Goal: Information Seeking & Learning: Understand process/instructions

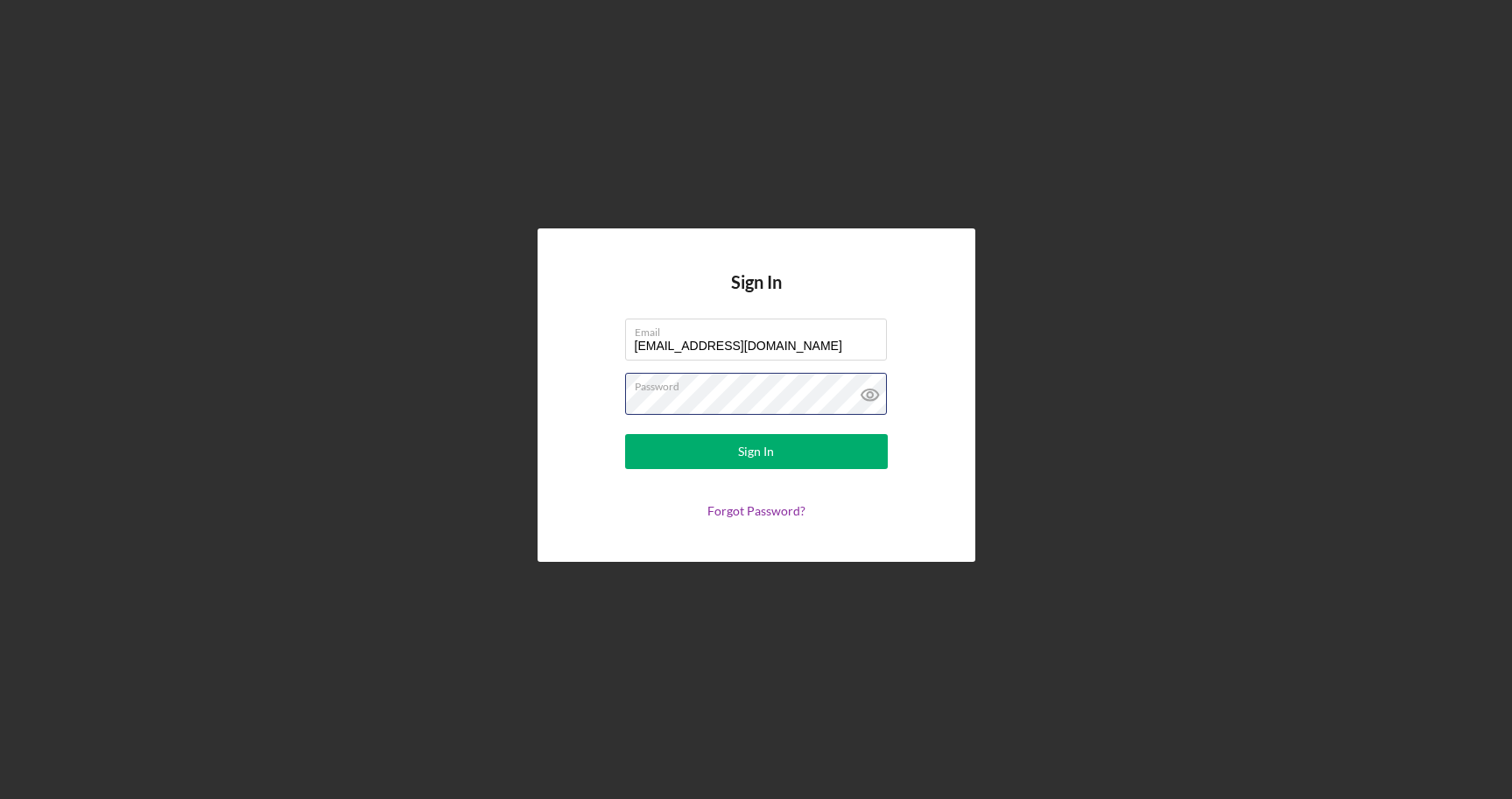
click at [756, 451] on button "Sign In" at bounding box center [756, 451] width 263 height 35
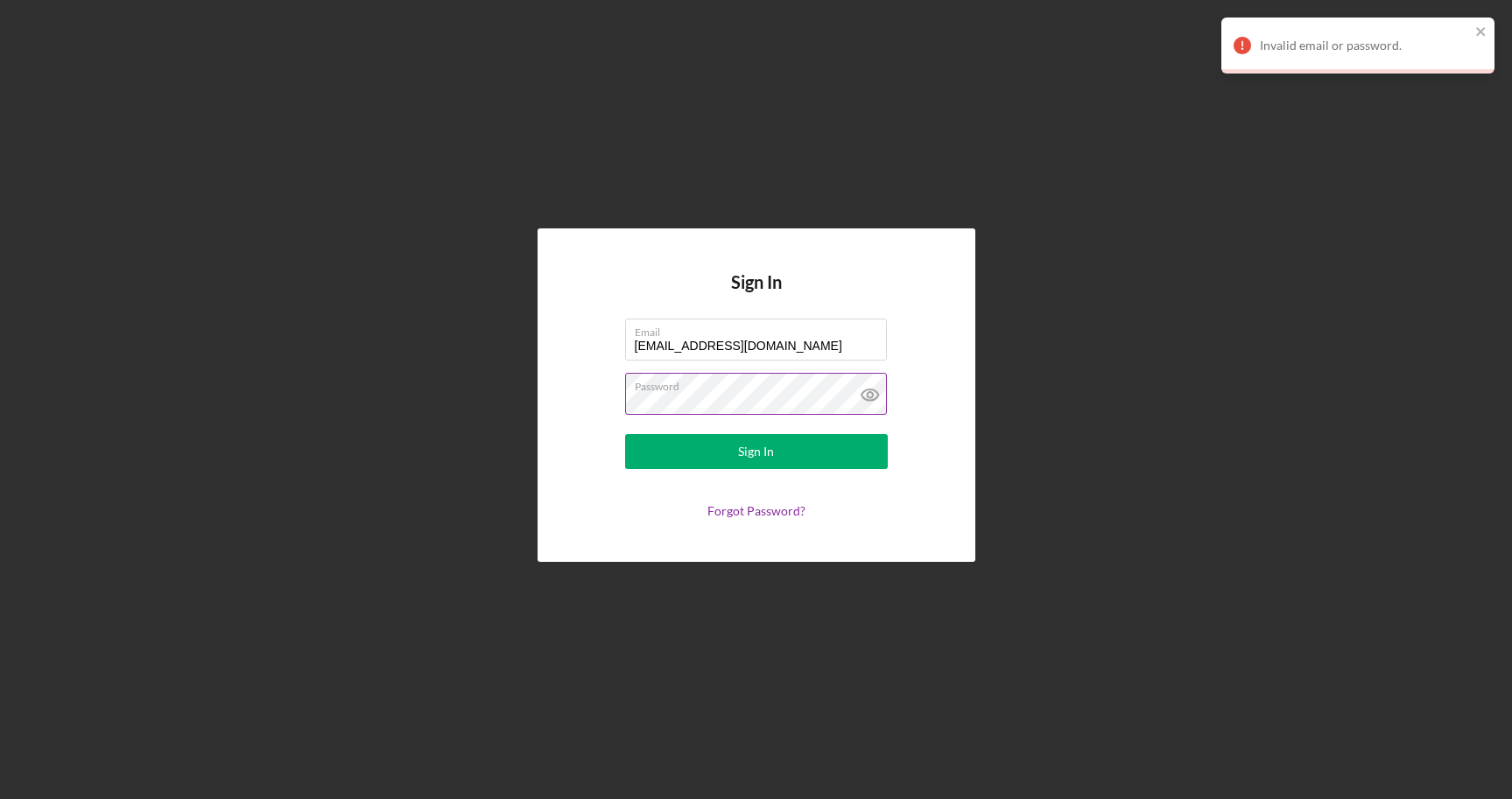
click at [872, 396] on icon at bounding box center [869, 395] width 5 height 5
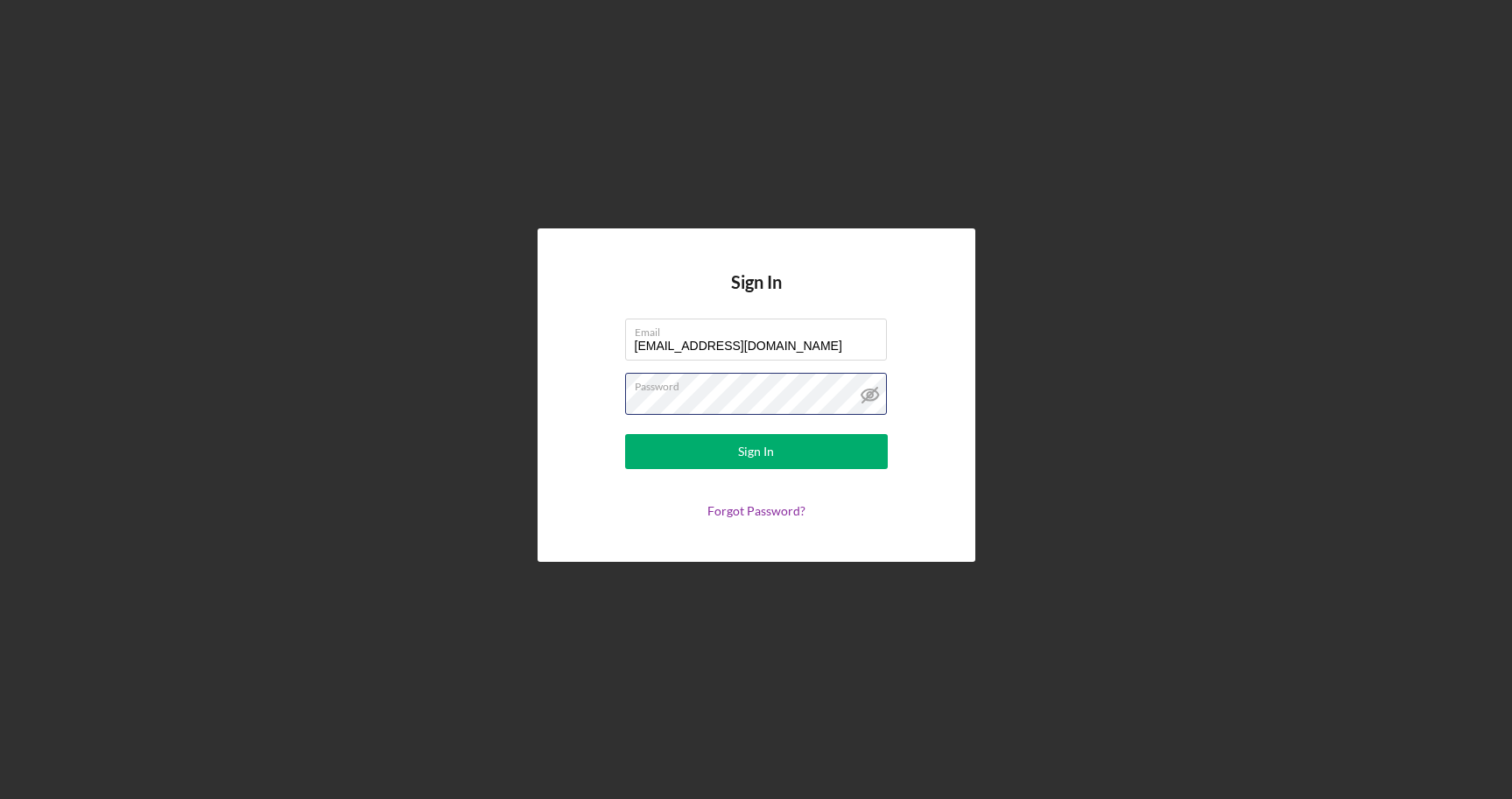
click at [756, 451] on button "Sign In" at bounding box center [756, 451] width 263 height 35
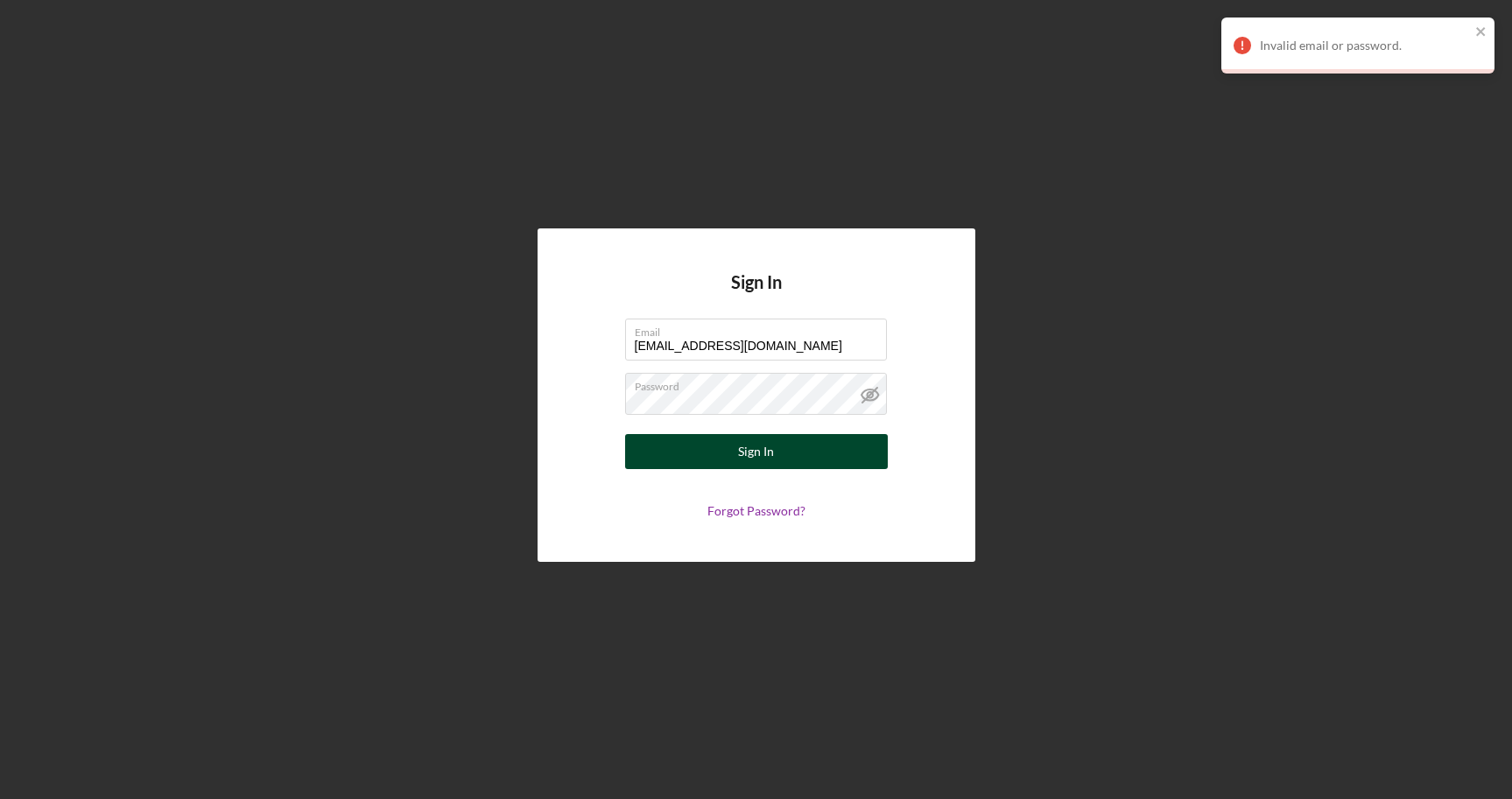
click at [725, 449] on button "Sign In" at bounding box center [756, 451] width 263 height 35
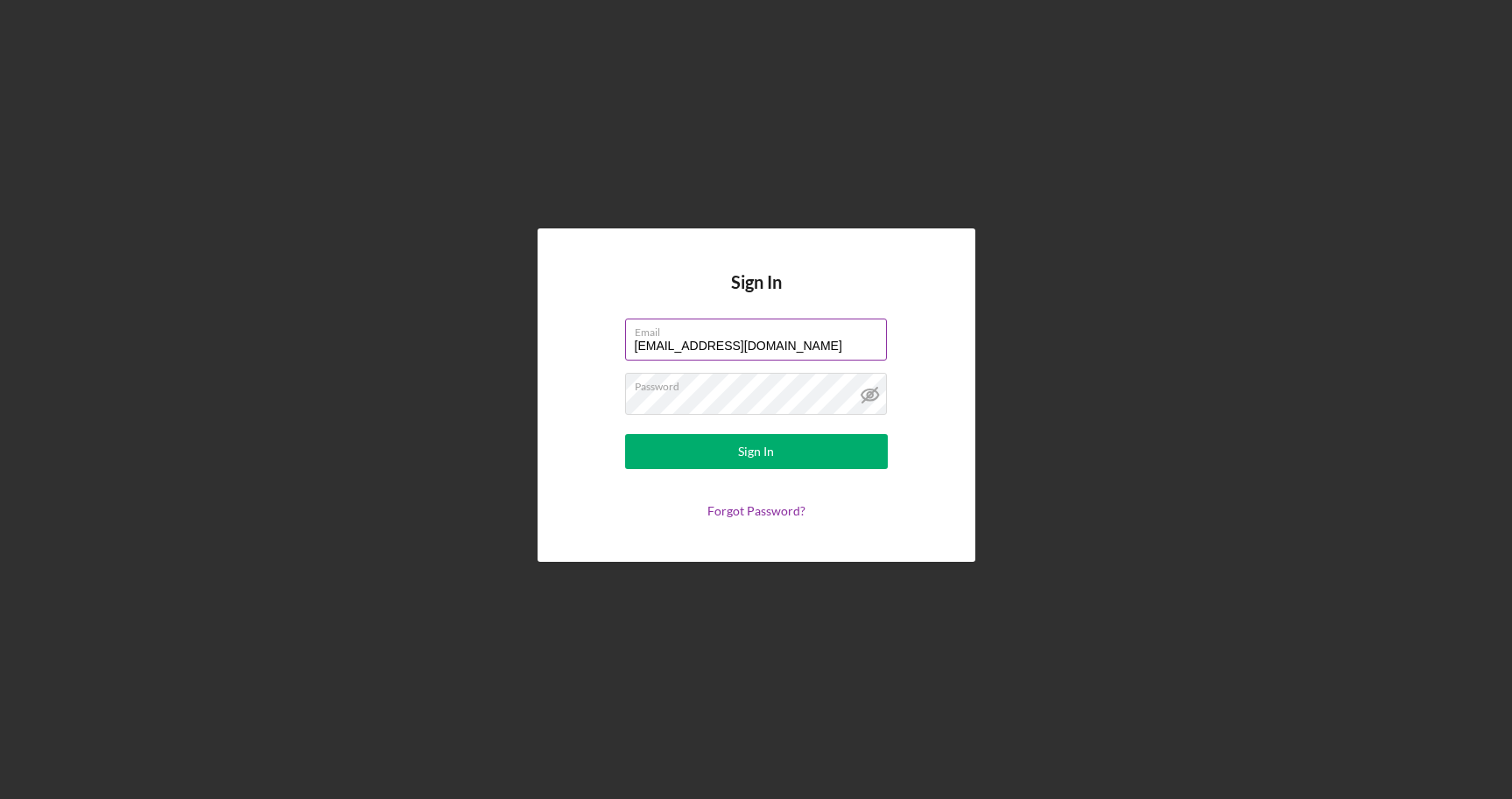
click at [650, 349] on input "[EMAIL_ADDRESS][DOMAIN_NAME]" at bounding box center [756, 339] width 262 height 42
type input "[EMAIL_ADDRESS][DOMAIN_NAME]"
click at [747, 449] on div "Sign In" at bounding box center [756, 451] width 36 height 35
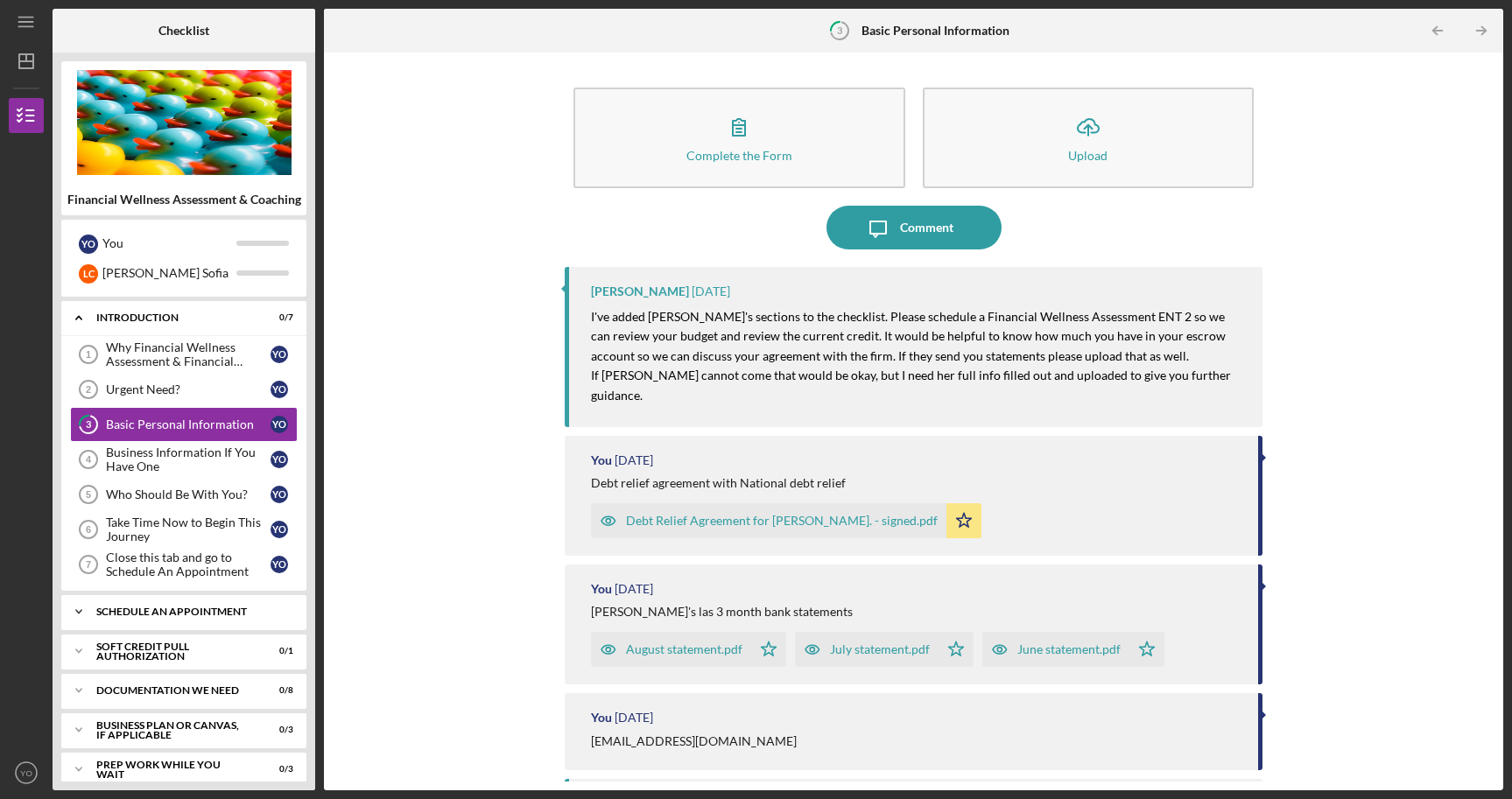
click at [82, 610] on icon "Icon/Expander" at bounding box center [79, 611] width 35 height 35
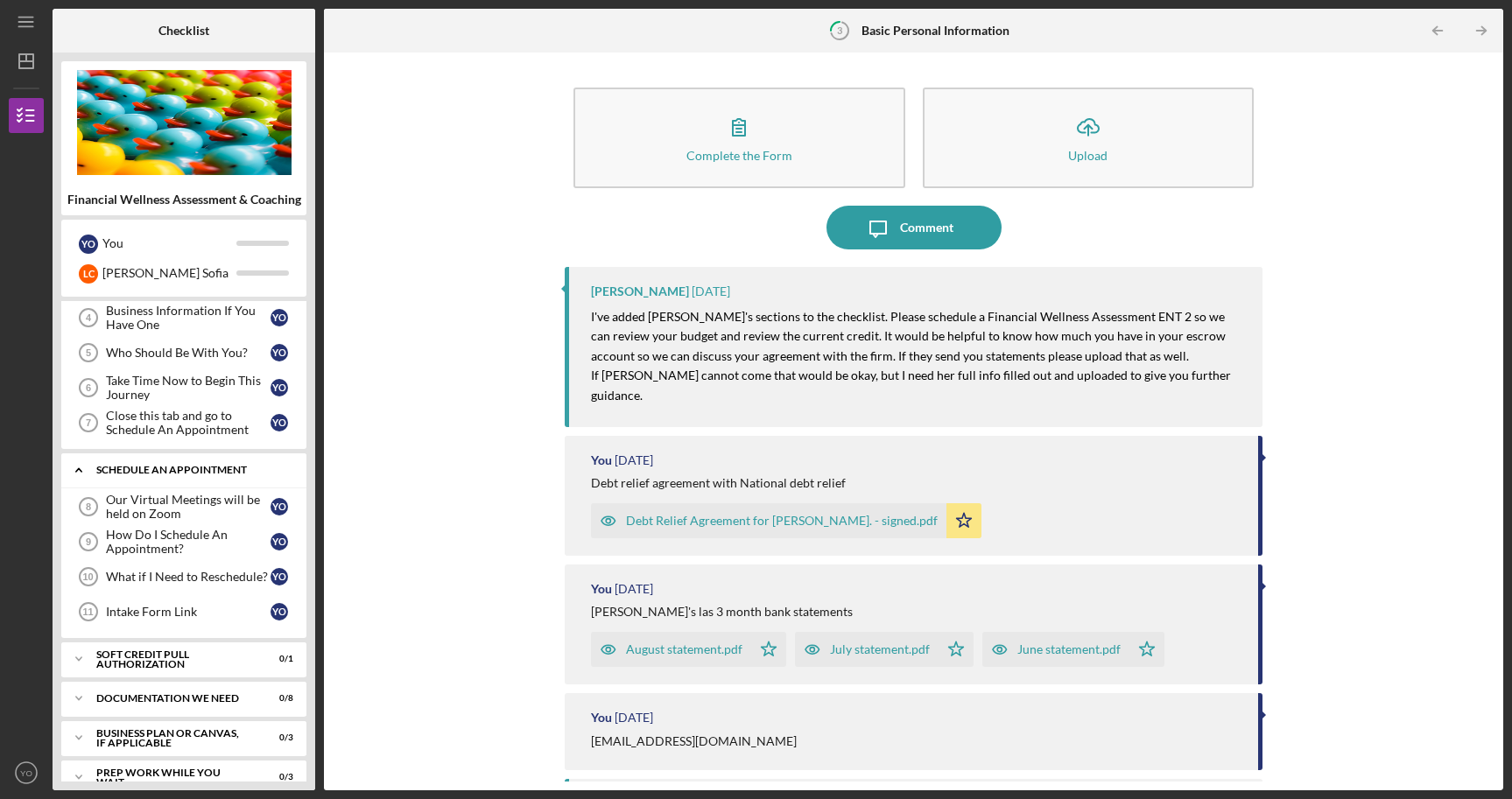
scroll to position [148, 0]
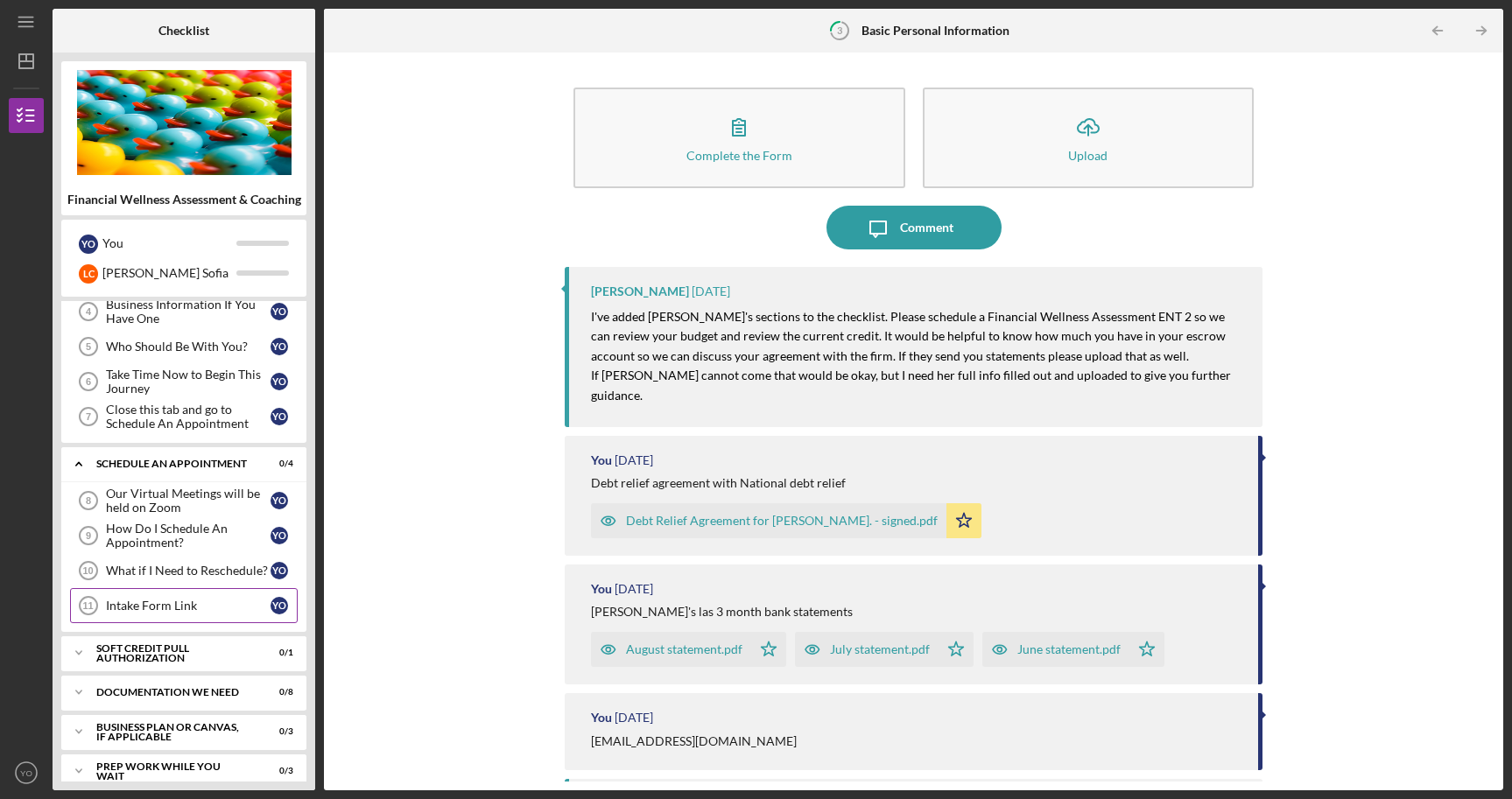
click at [155, 603] on div "Intake Form Link" at bounding box center [188, 606] width 164 height 14
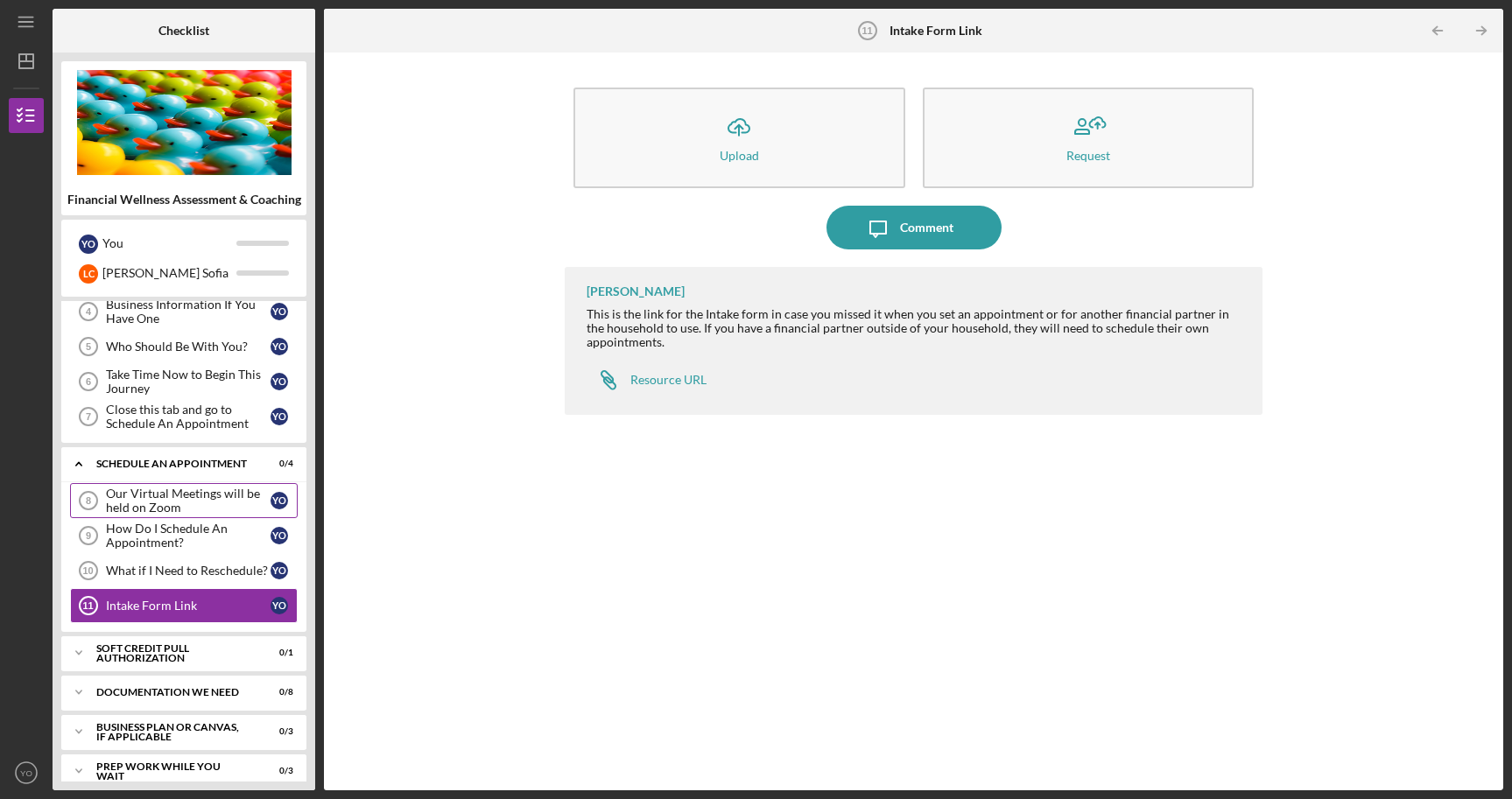
click at [188, 504] on div "Our Virtual Meetings will be held on Zoom" at bounding box center [188, 500] width 164 height 28
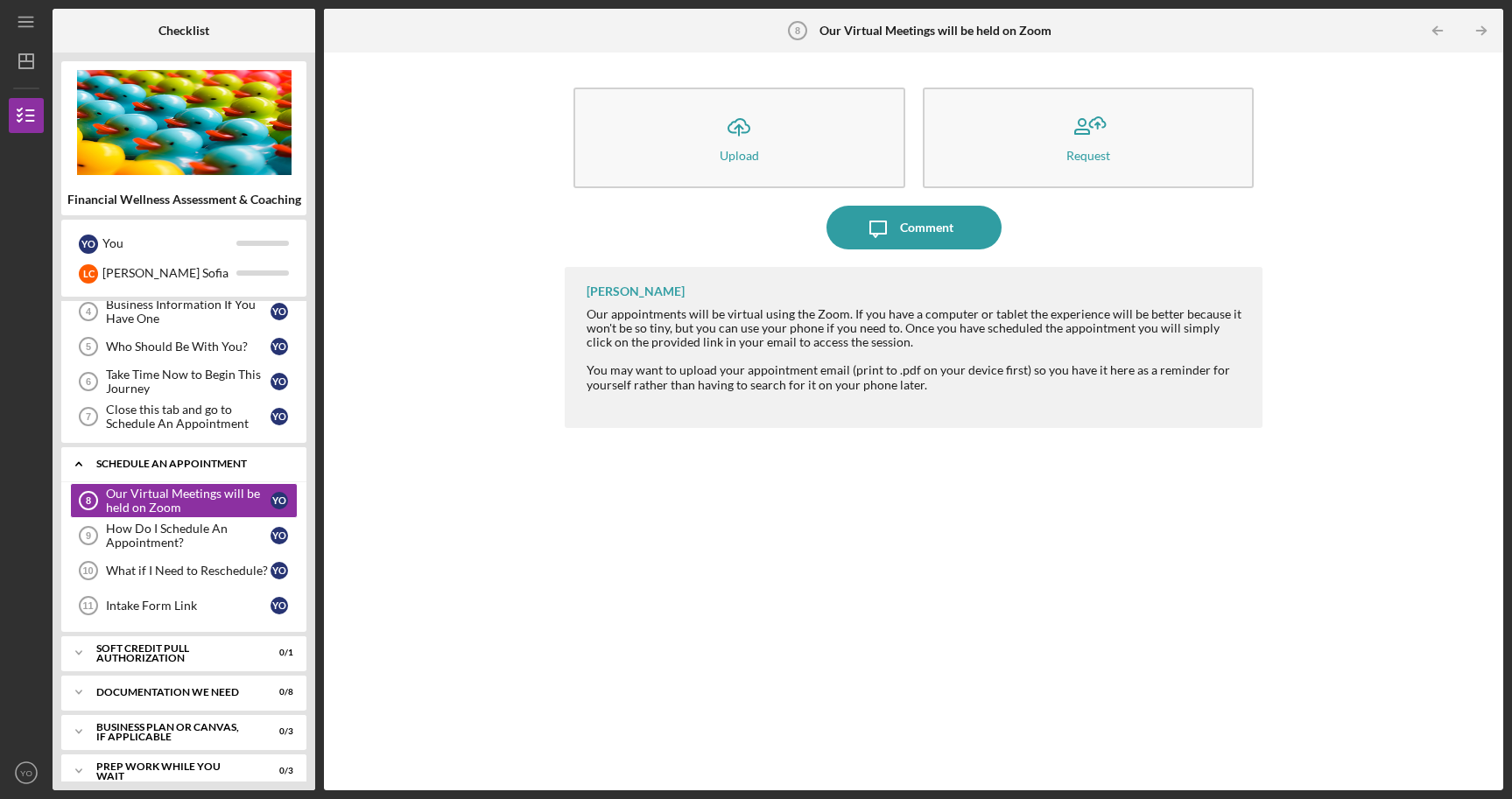
click at [79, 465] on icon "Icon/Expander" at bounding box center [79, 464] width 35 height 35
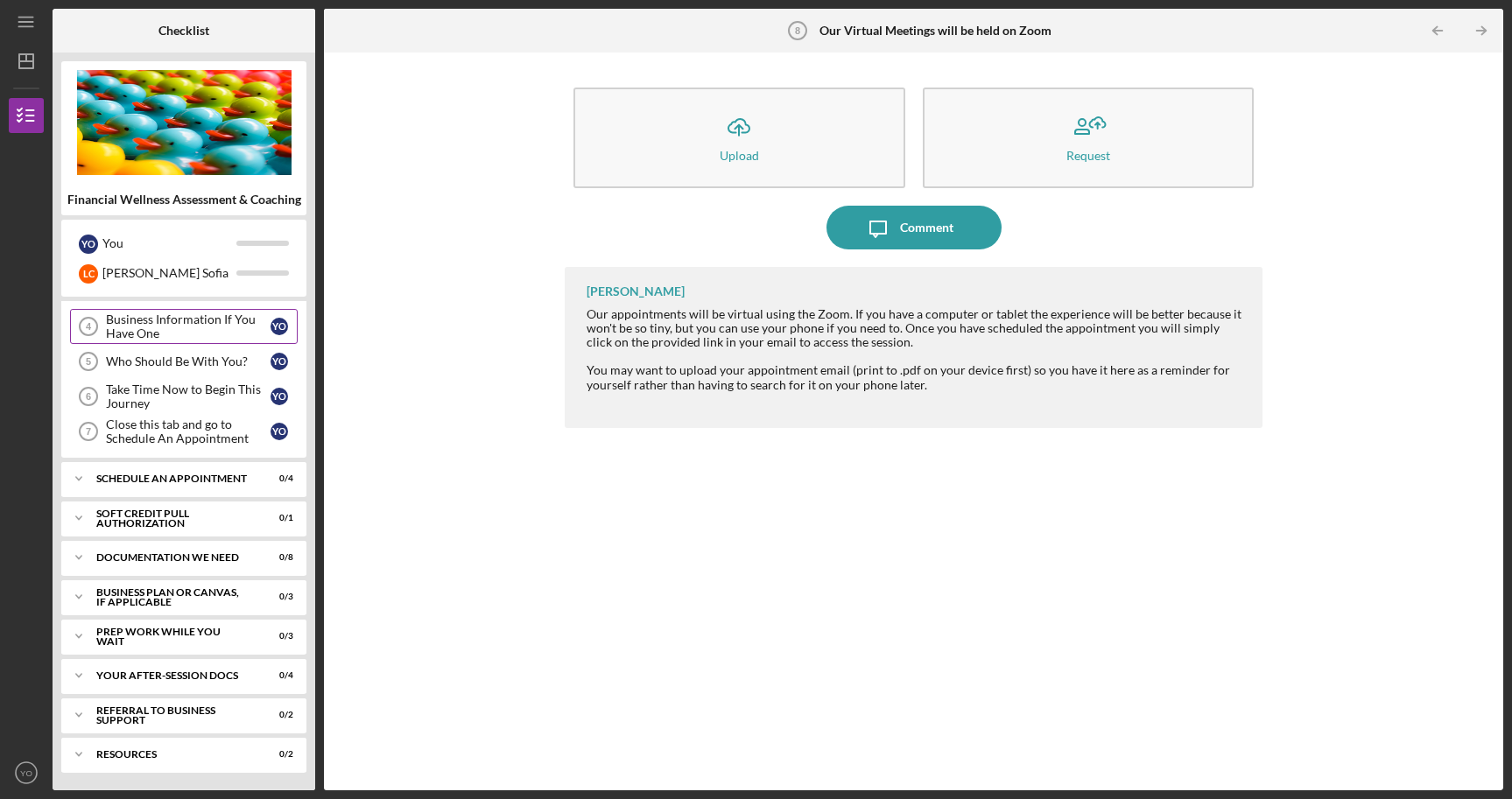
click at [189, 322] on div "Business Information If You Have One" at bounding box center [188, 326] width 164 height 28
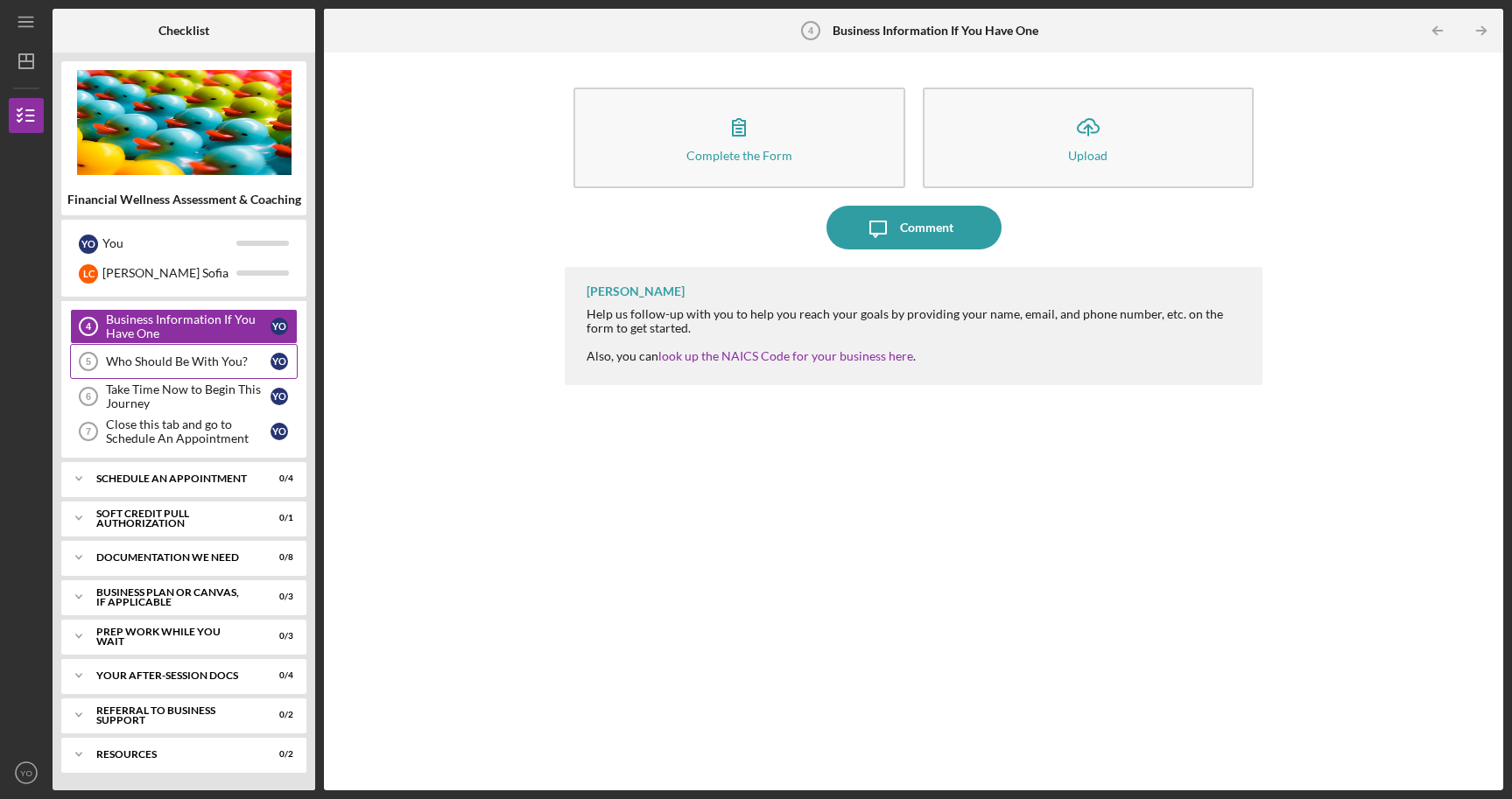
click at [188, 349] on link "Who Should Be With You? 5 Who Should Be With You? Y O" at bounding box center [184, 361] width 227 height 35
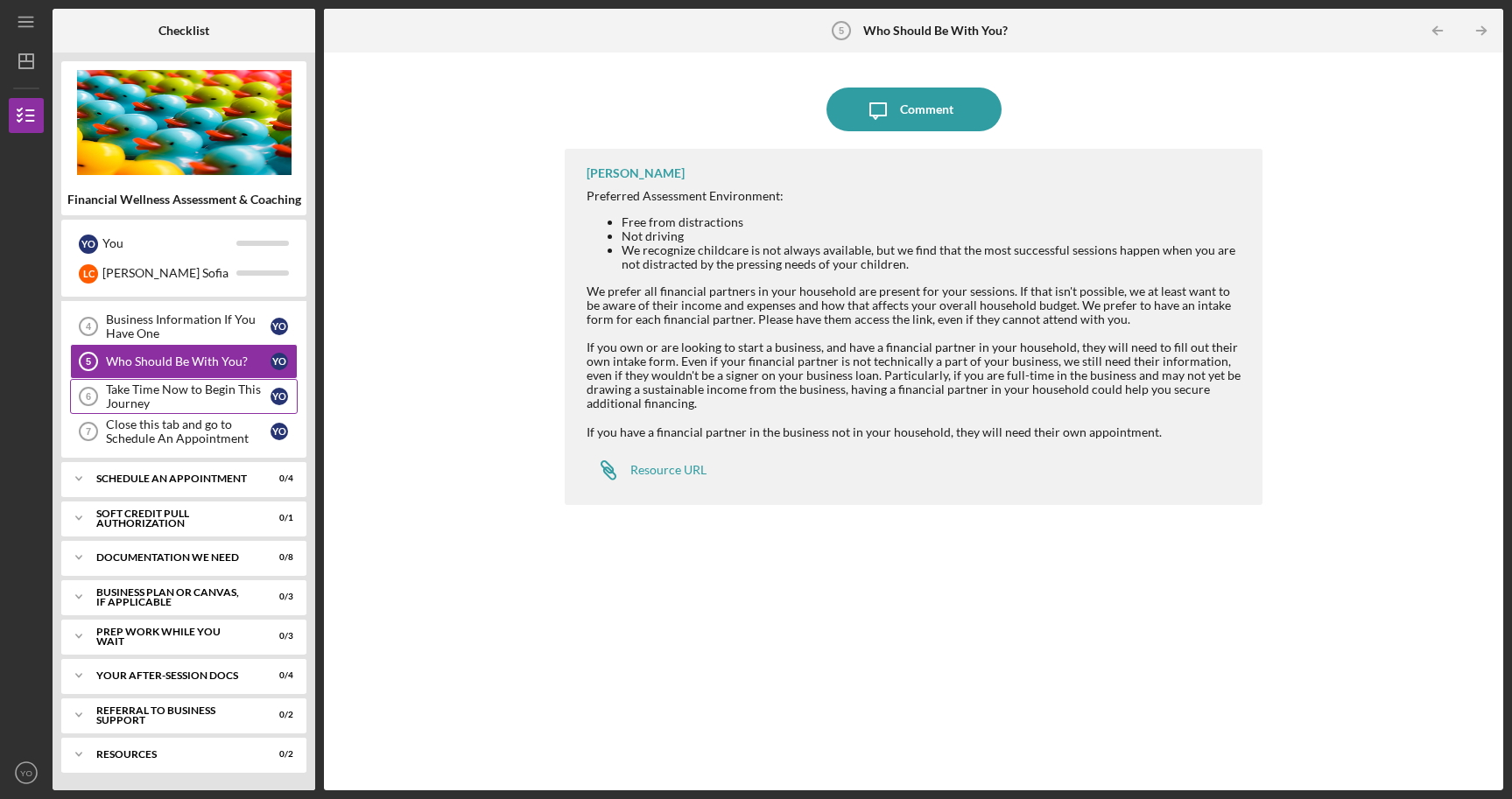
click at [184, 394] on div "Take Time Now to Begin This Journey" at bounding box center [188, 396] width 164 height 28
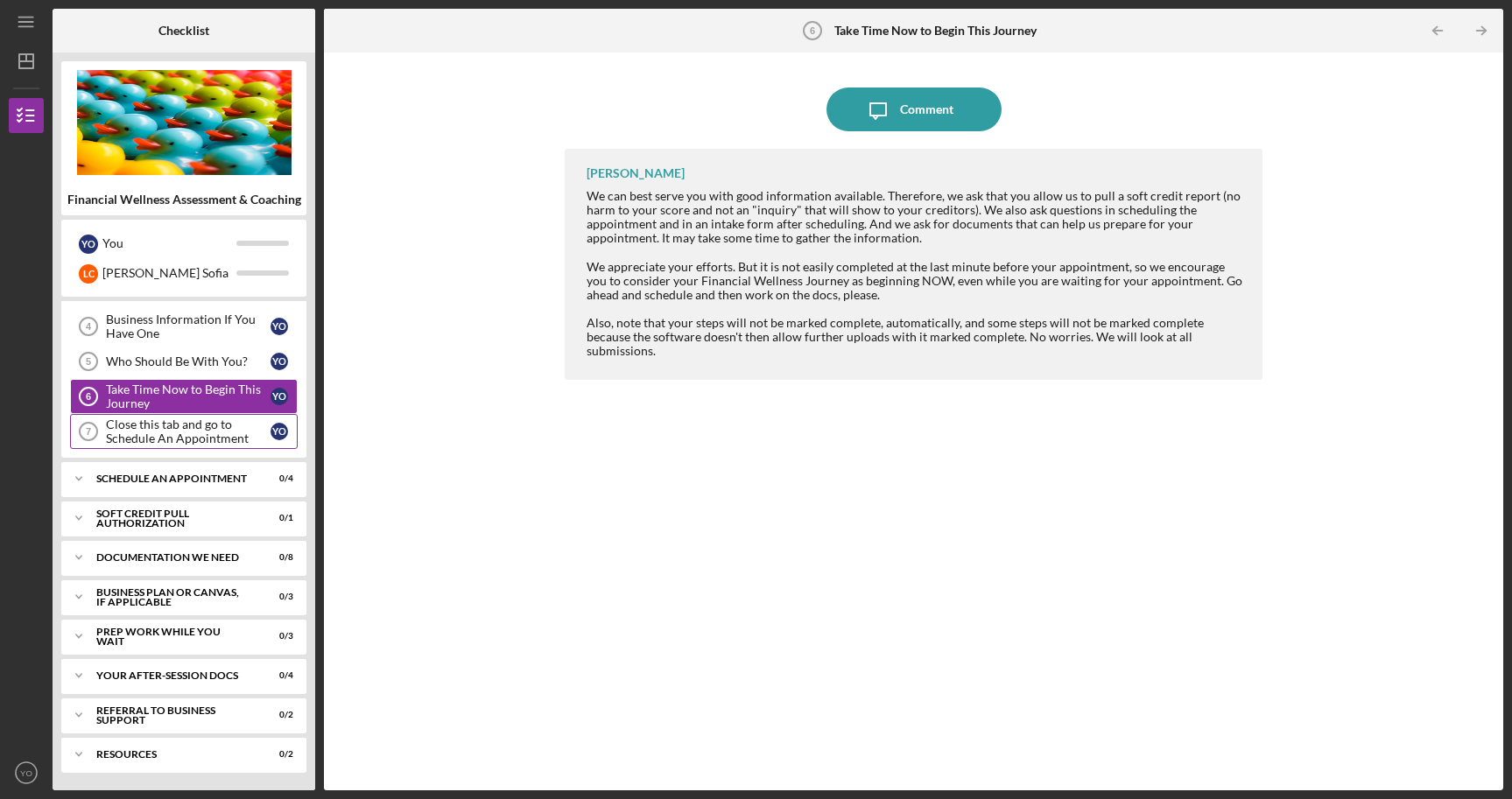
click at [181, 430] on div "Close this tab and go to Schedule An Appointment" at bounding box center [188, 432] width 164 height 28
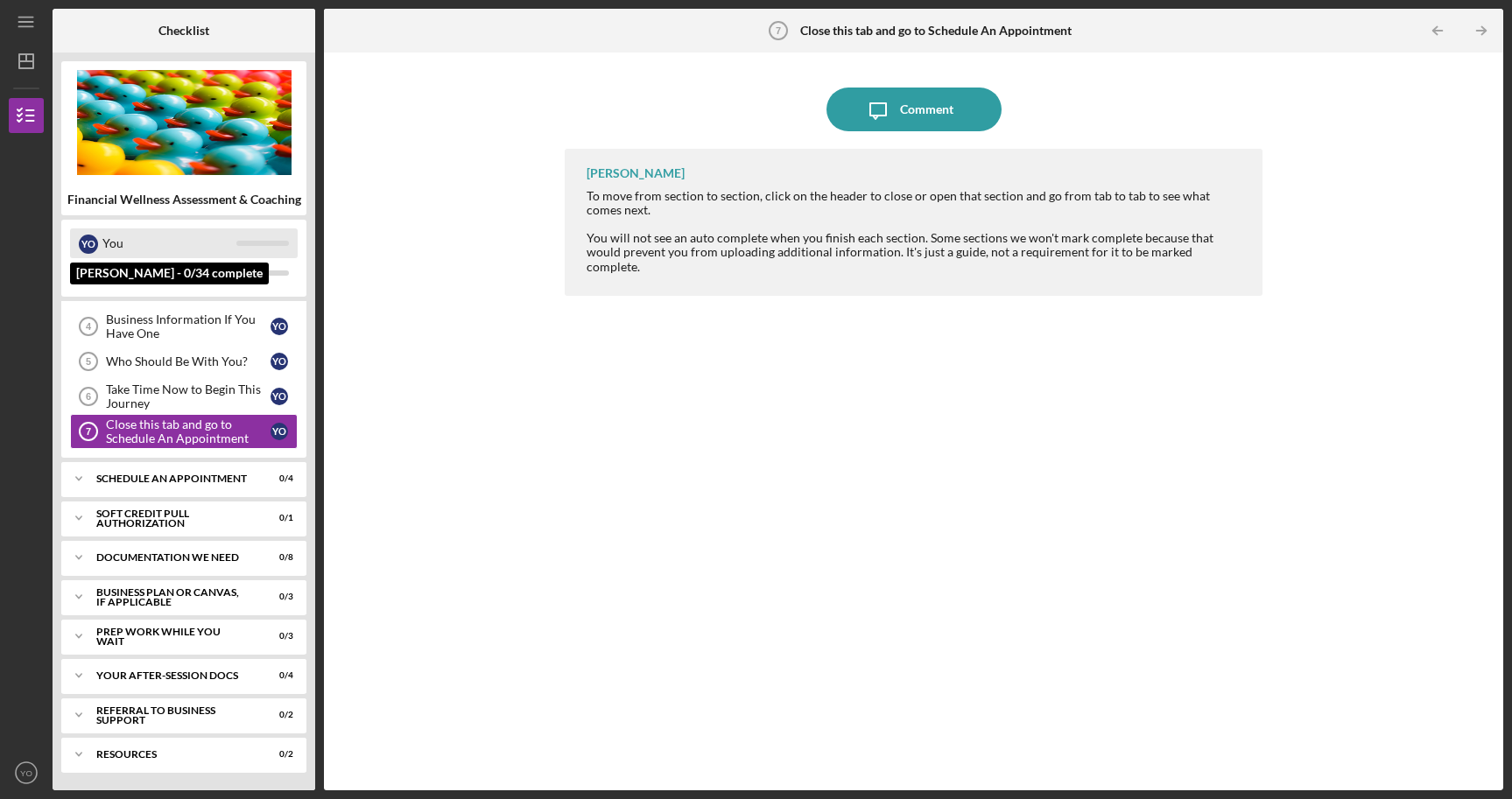
click at [125, 249] on div "You" at bounding box center [169, 243] width 134 height 30
click at [116, 245] on div "You" at bounding box center [169, 243] width 134 height 30
click at [80, 481] on icon "Icon/Expander" at bounding box center [79, 478] width 35 height 35
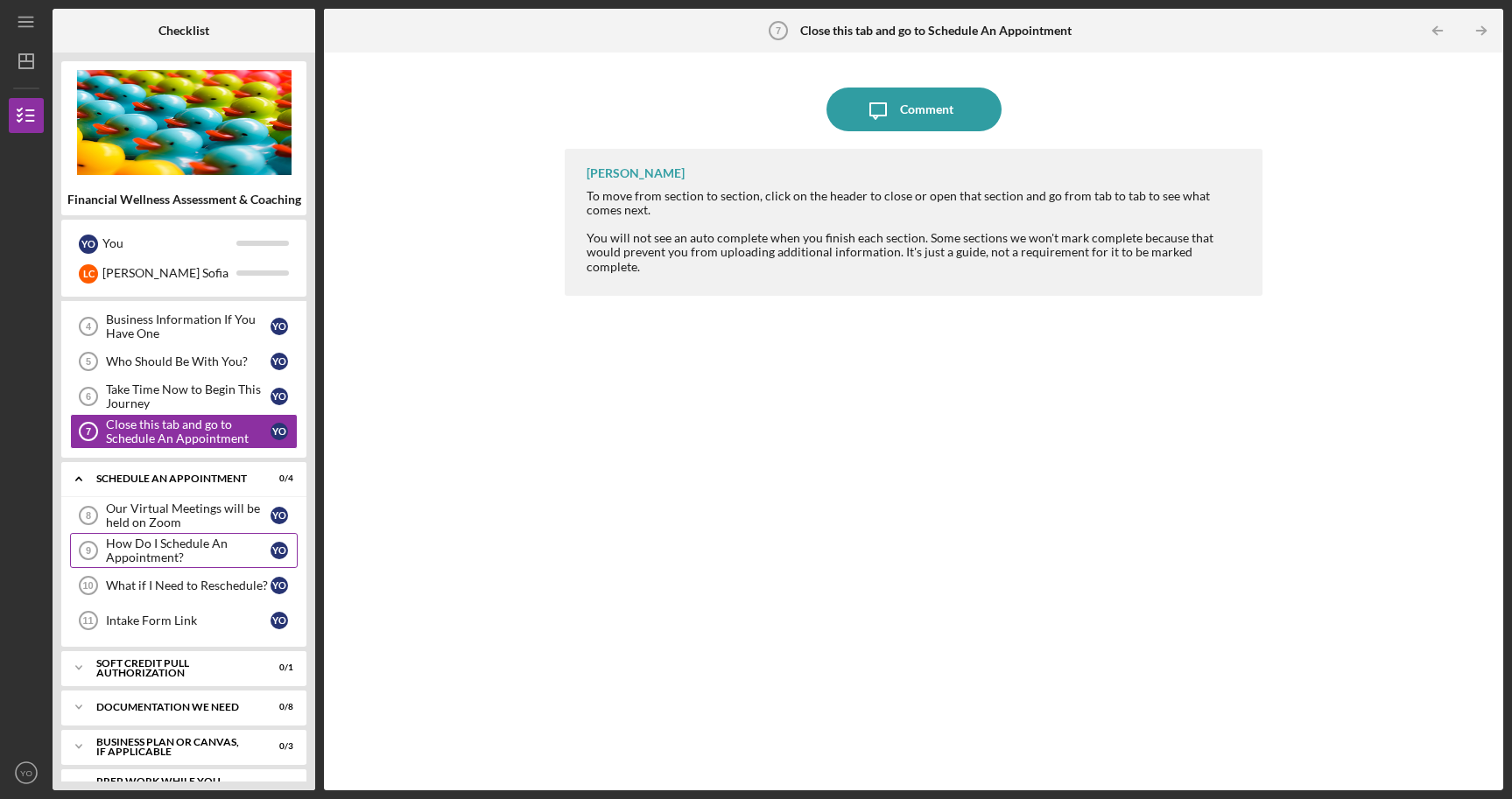
click at [194, 545] on div "How Do I Schedule An Appointment?" at bounding box center [188, 550] width 164 height 28
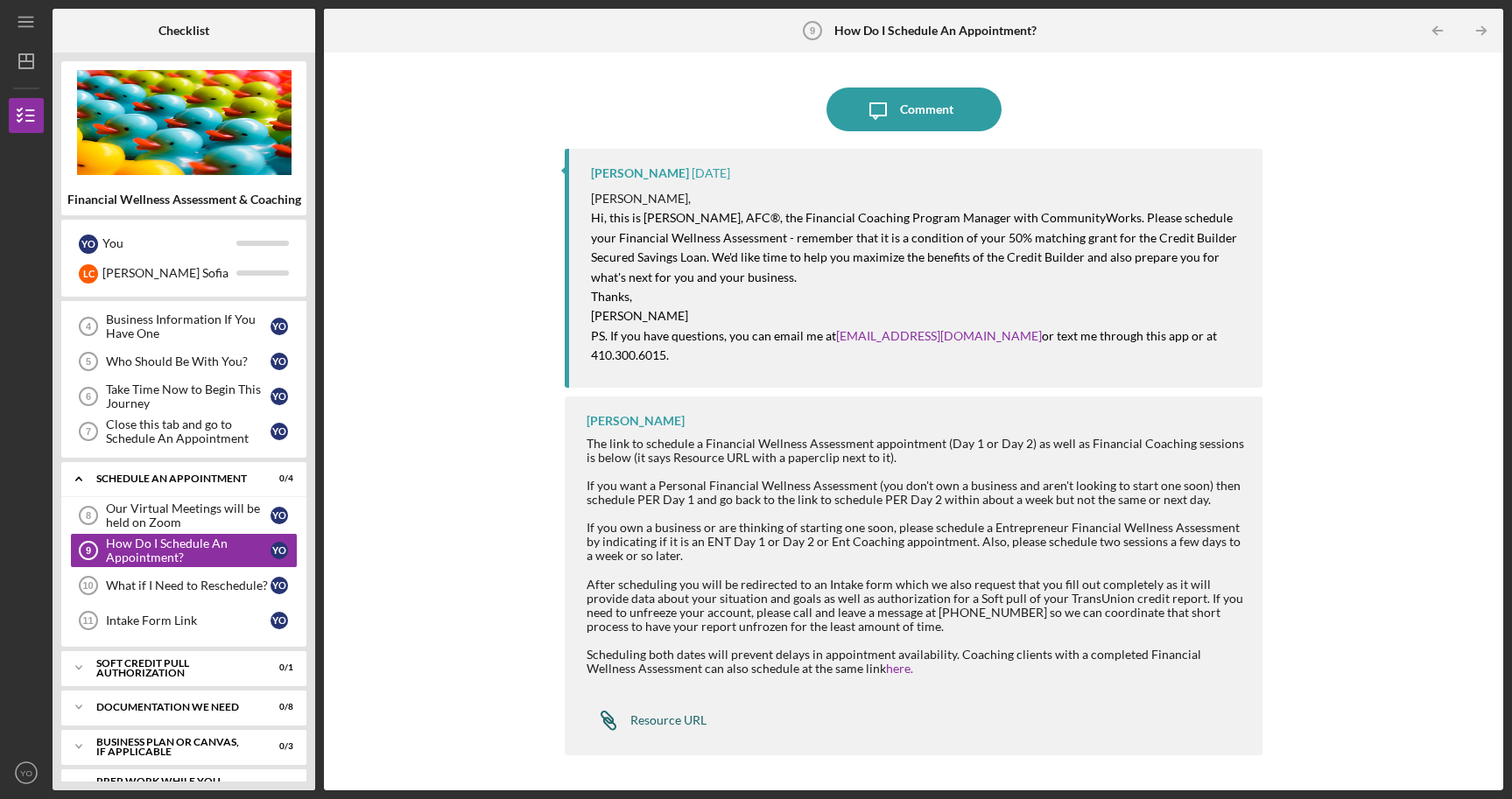
click at [673, 720] on div "Resource URL" at bounding box center [668, 720] width 76 height 14
click at [82, 475] on icon "Icon/Expander" at bounding box center [79, 478] width 35 height 35
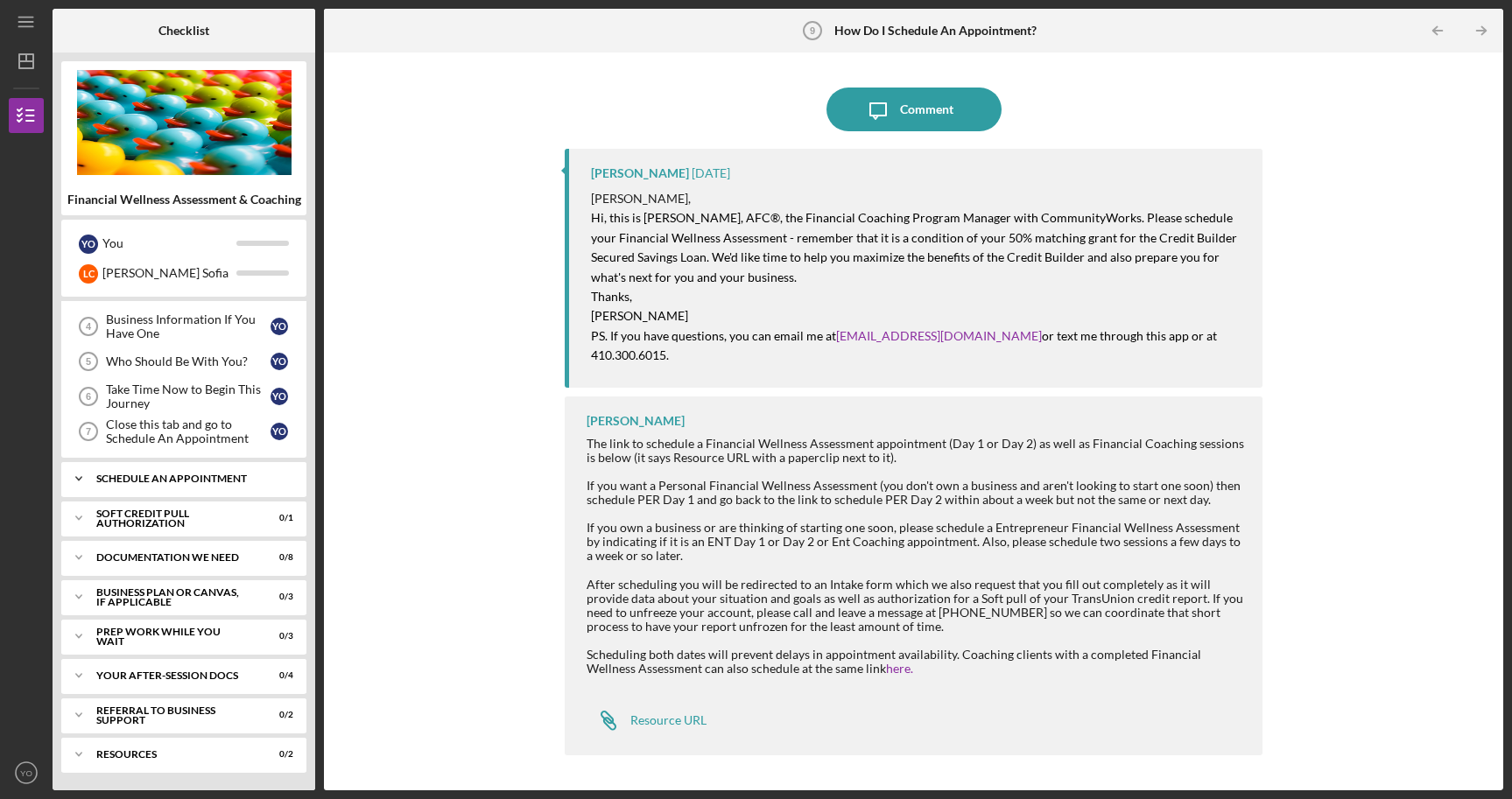
click at [81, 479] on icon "Icon/Expander" at bounding box center [79, 478] width 35 height 35
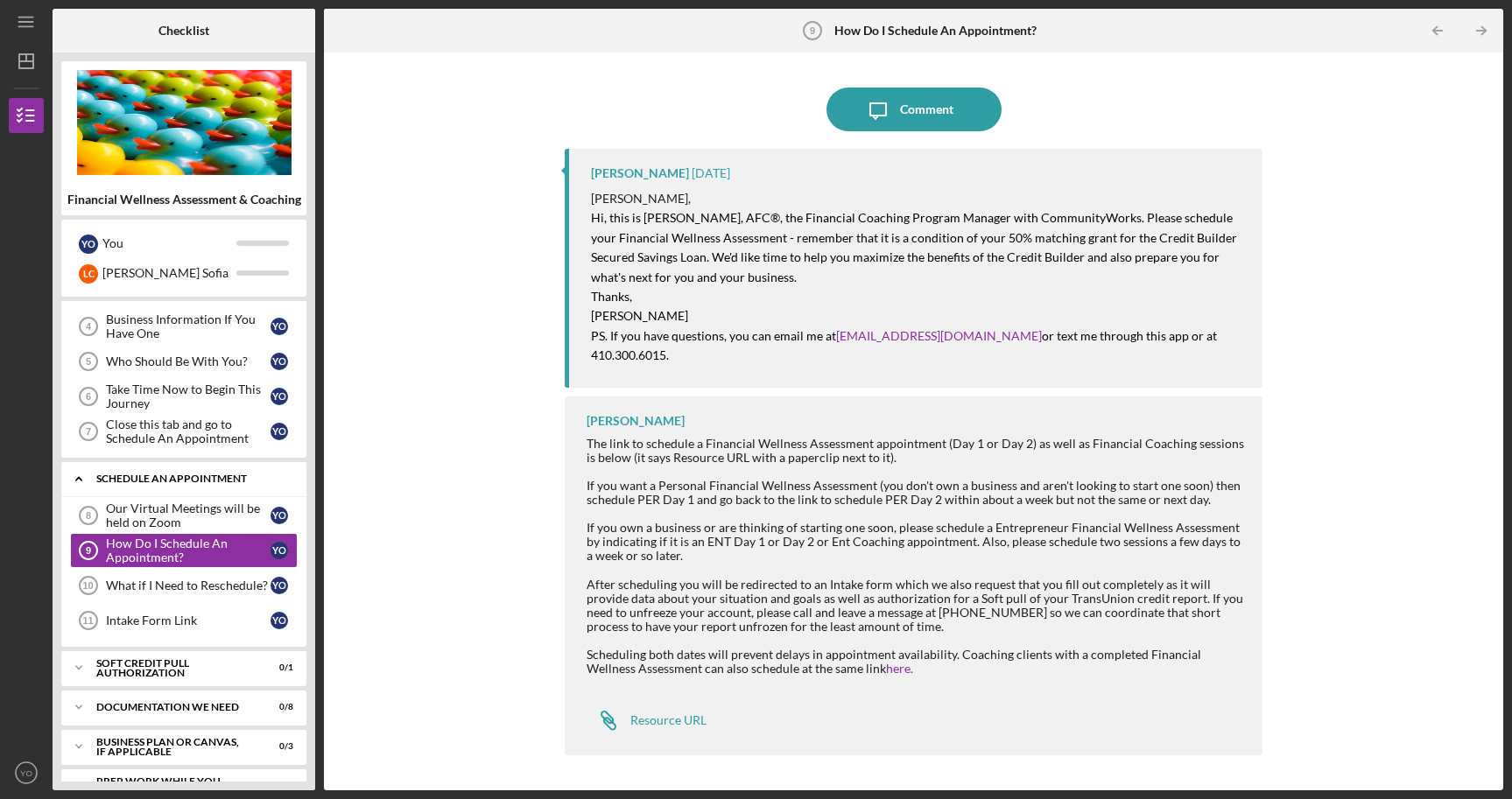
scroll to position [143, 0]
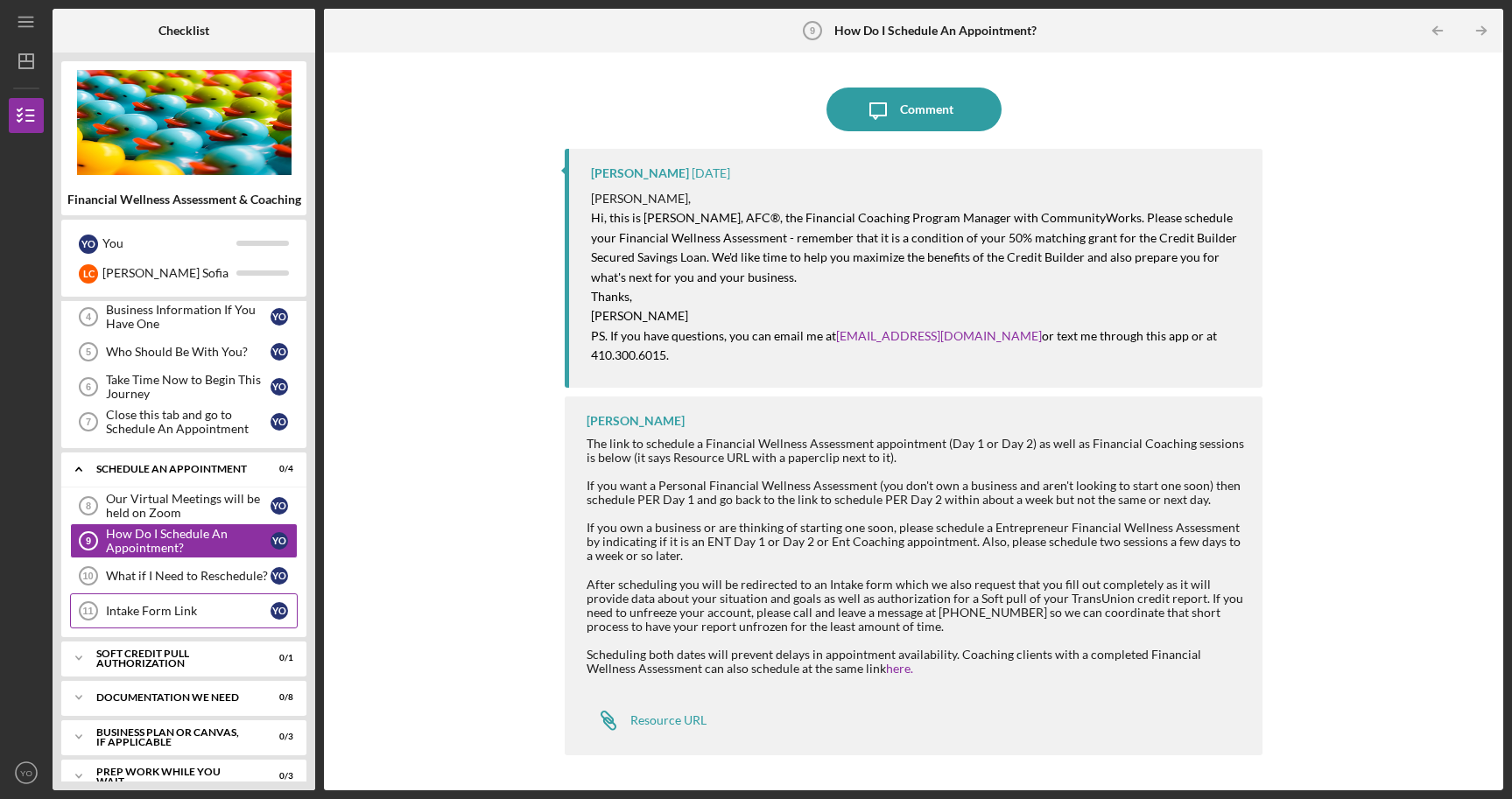
click at [160, 616] on div "Intake Form Link" at bounding box center [188, 611] width 164 height 14
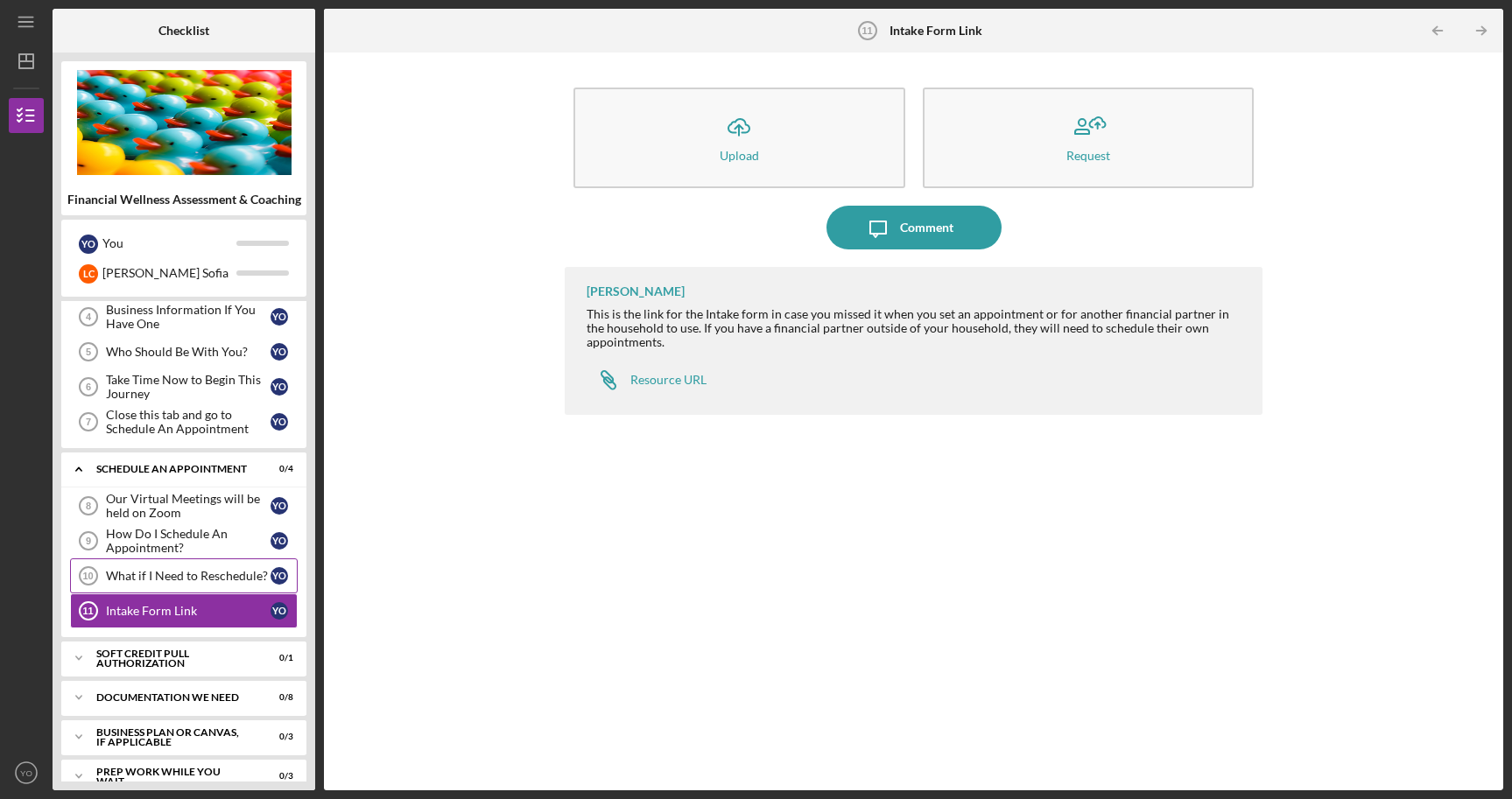
click at [171, 569] on div "What if I Need to Reschedule?" at bounding box center [188, 576] width 164 height 14
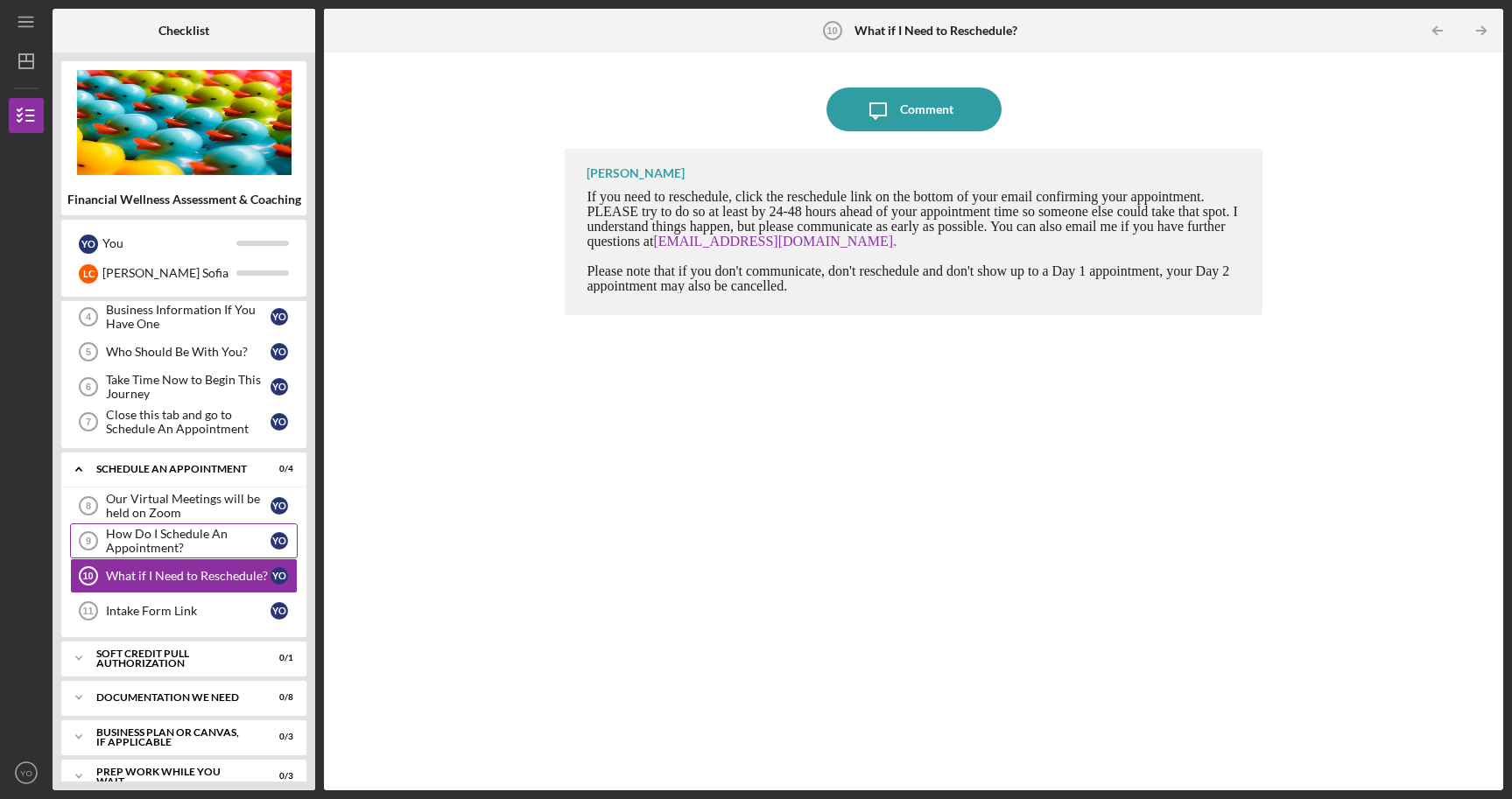
click at [175, 545] on div "How Do I Schedule An Appointment?" at bounding box center [188, 541] width 164 height 28
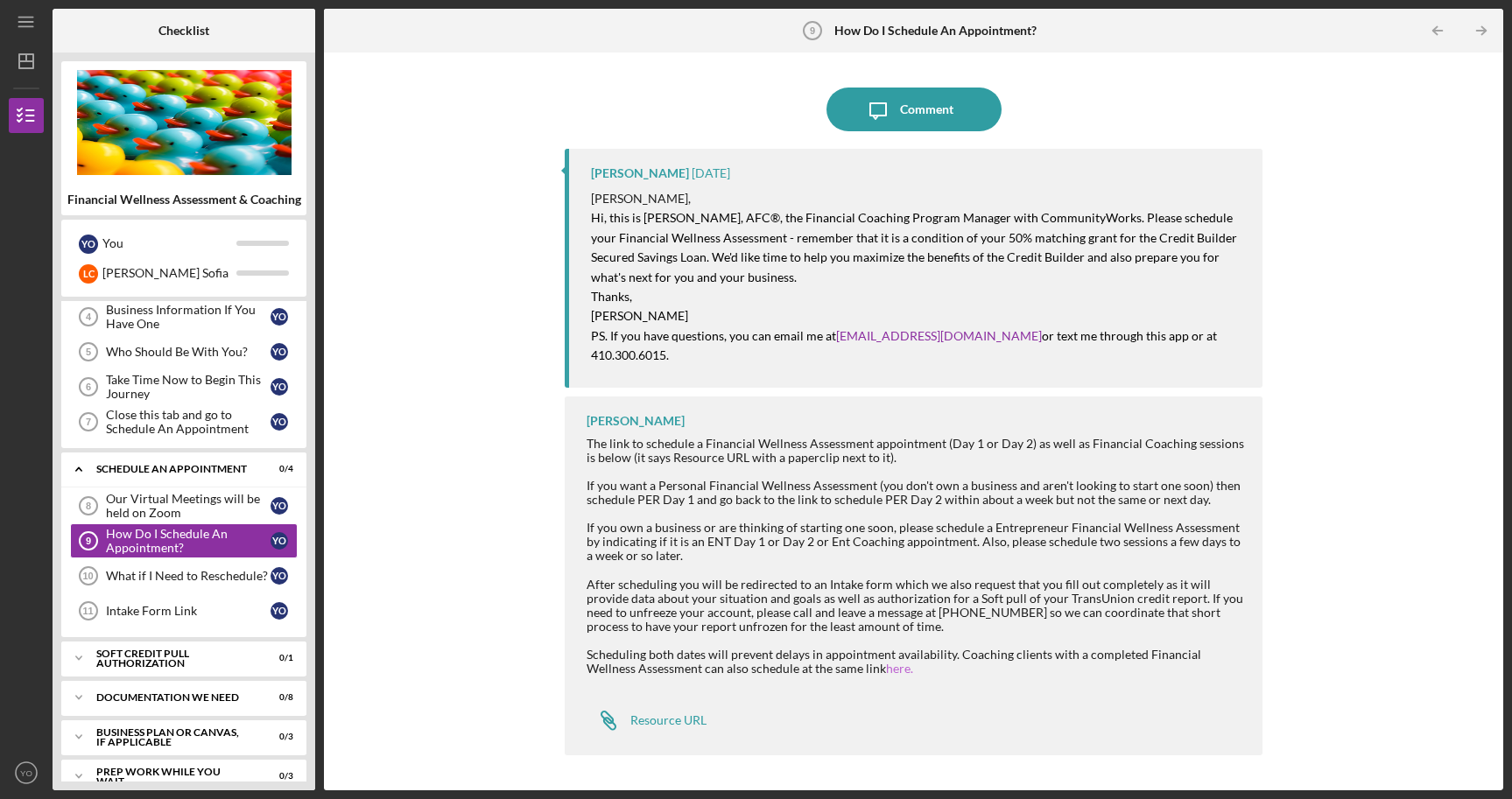
click at [886, 661] on link "here." at bounding box center [899, 668] width 27 height 14
